Goal: Navigation & Orientation: Find specific page/section

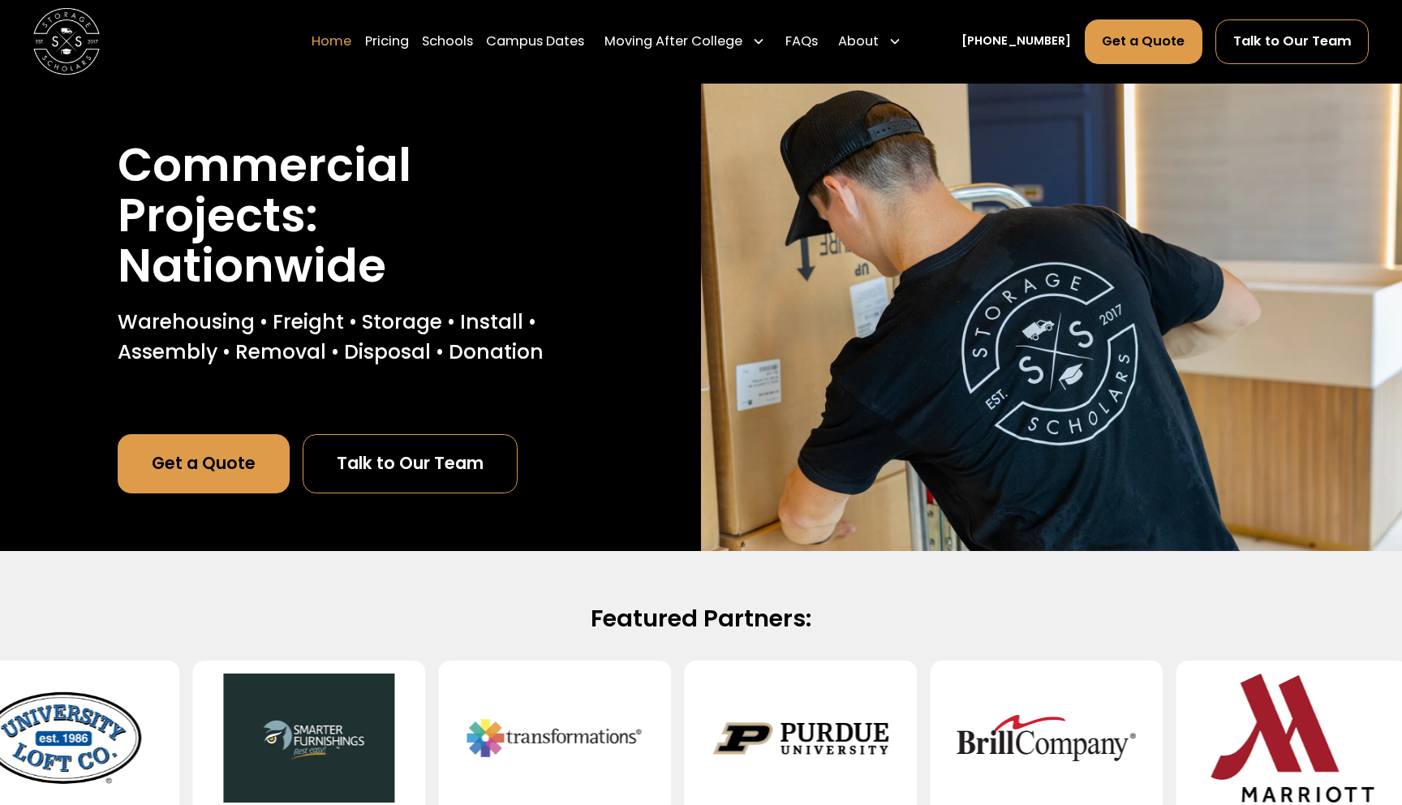
click at [351, 41] on link "Home" at bounding box center [332, 42] width 40 height 46
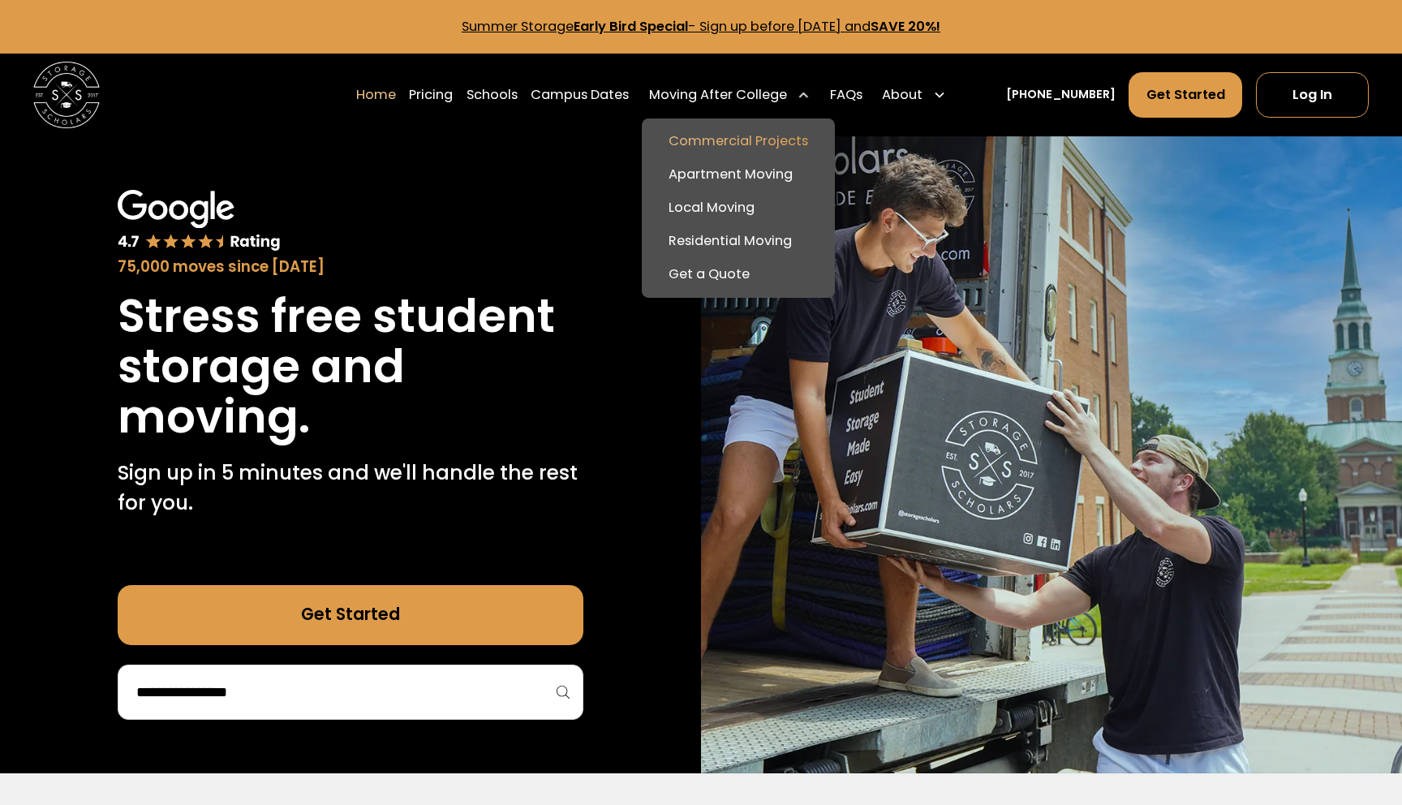
click at [755, 135] on link "Commercial Projects" at bounding box center [738, 141] width 179 height 33
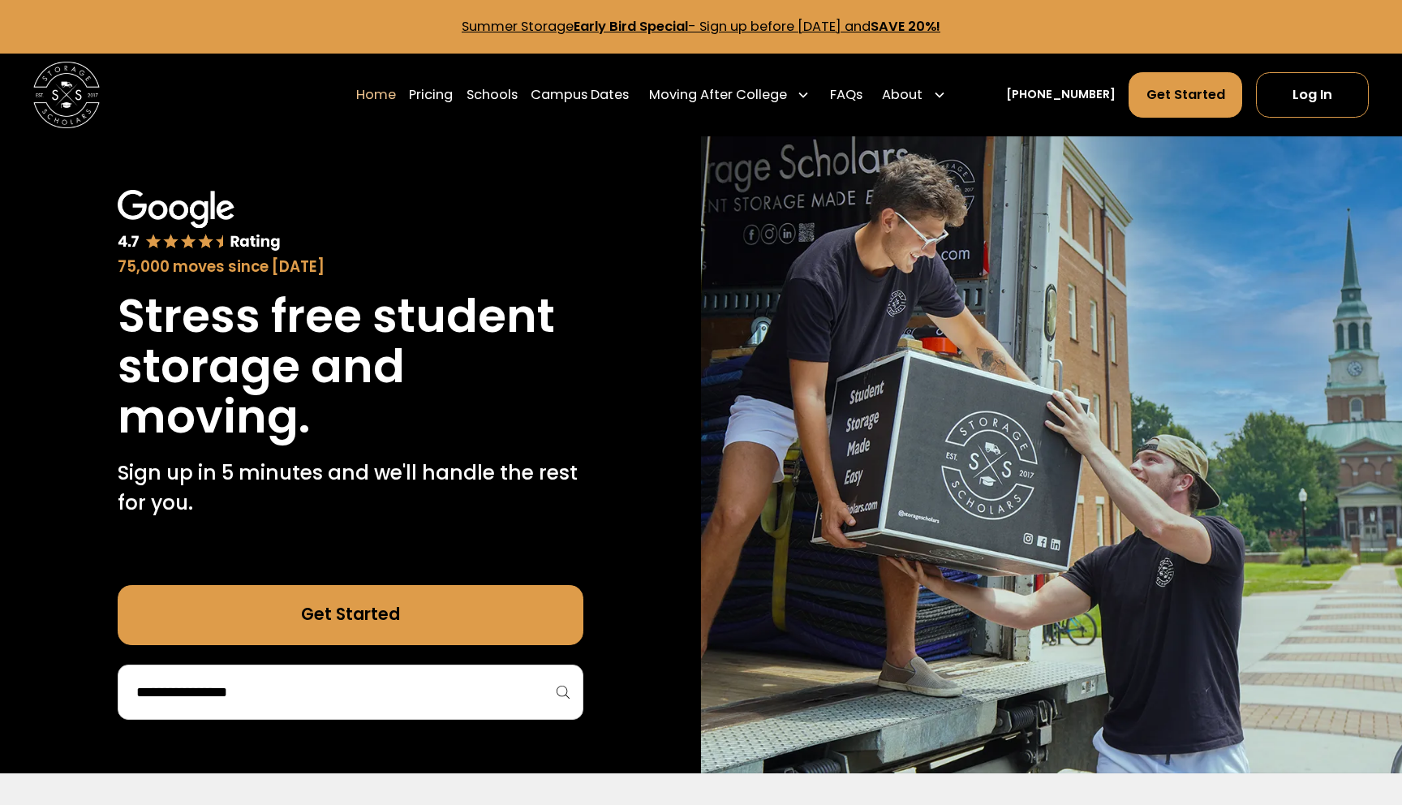
click at [909, 23] on link "Summer Storage Early Bird Special - Sign up before [DATE] and SAVE 20%!" at bounding box center [701, 26] width 479 height 19
